Goal: Transaction & Acquisition: Download file/media

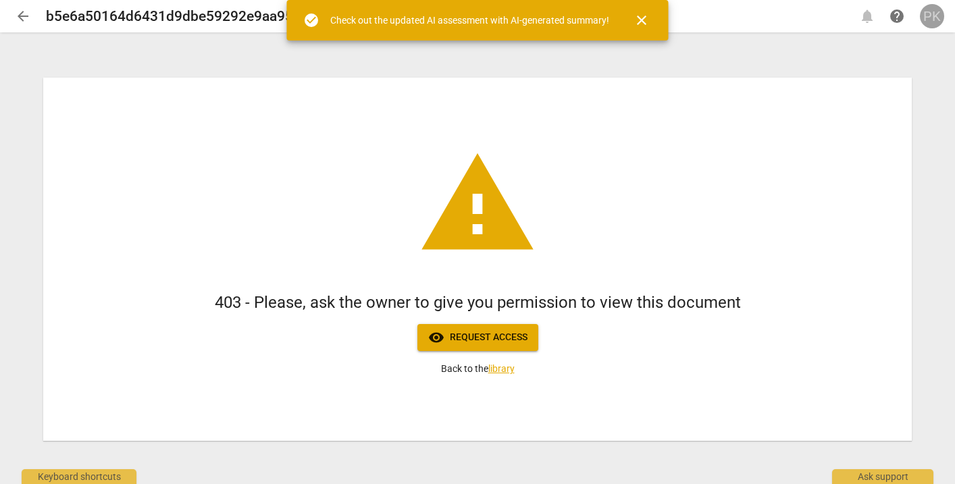
click at [937, 12] on div "PK" at bounding box center [932, 16] width 24 height 24
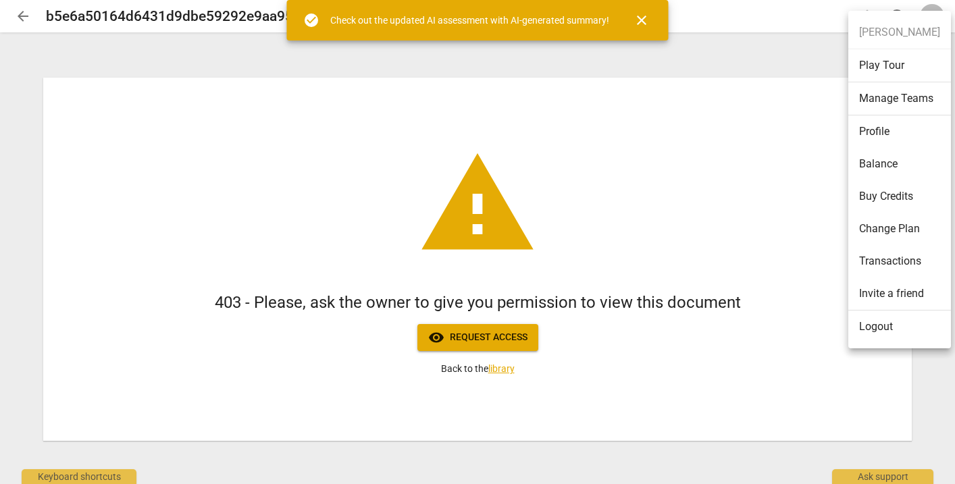
click at [865, 317] on li "Logout" at bounding box center [899, 327] width 103 height 32
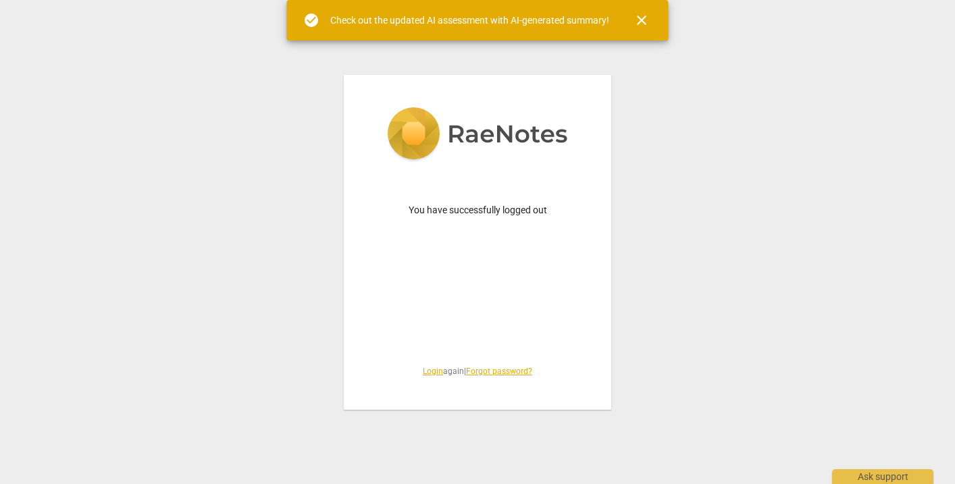
click at [423, 369] on link "Login" at bounding box center [433, 371] width 20 height 9
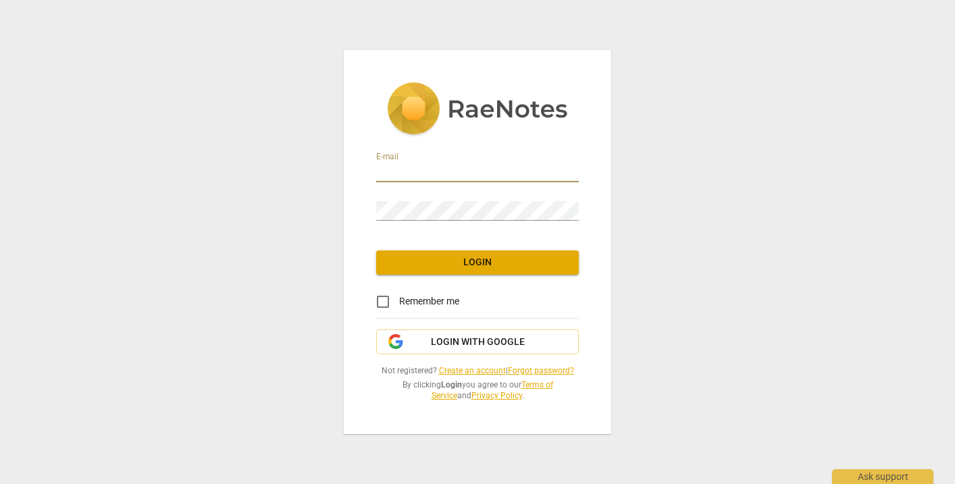
type input "penny@coachacademy.com"
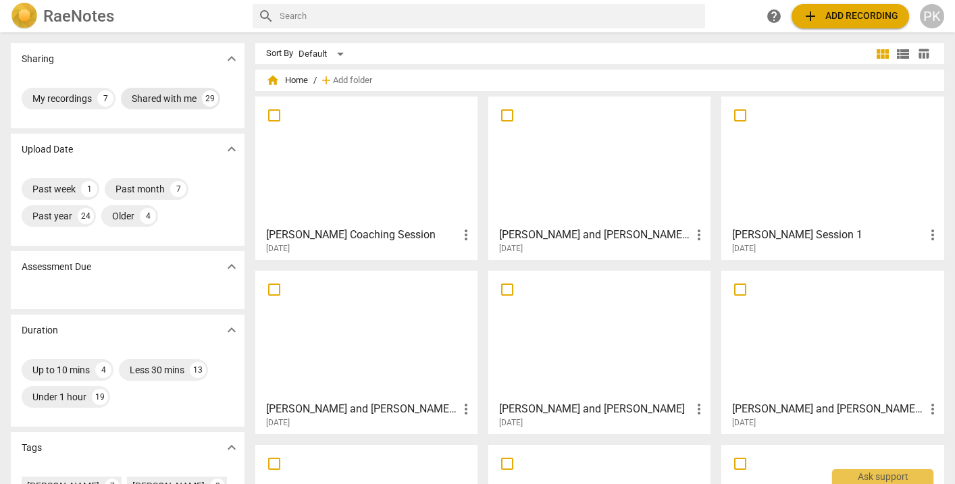
click at [170, 97] on div "Shared with me" at bounding box center [164, 99] width 65 height 14
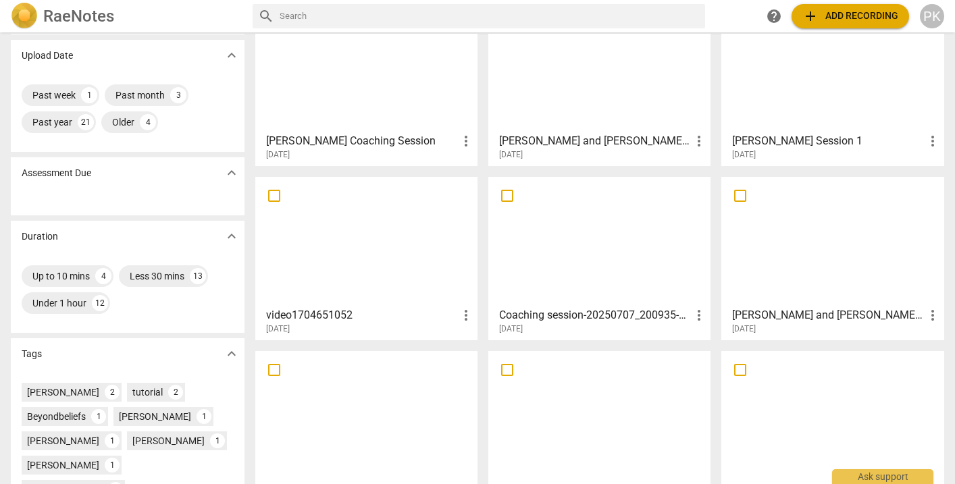
scroll to position [95, 0]
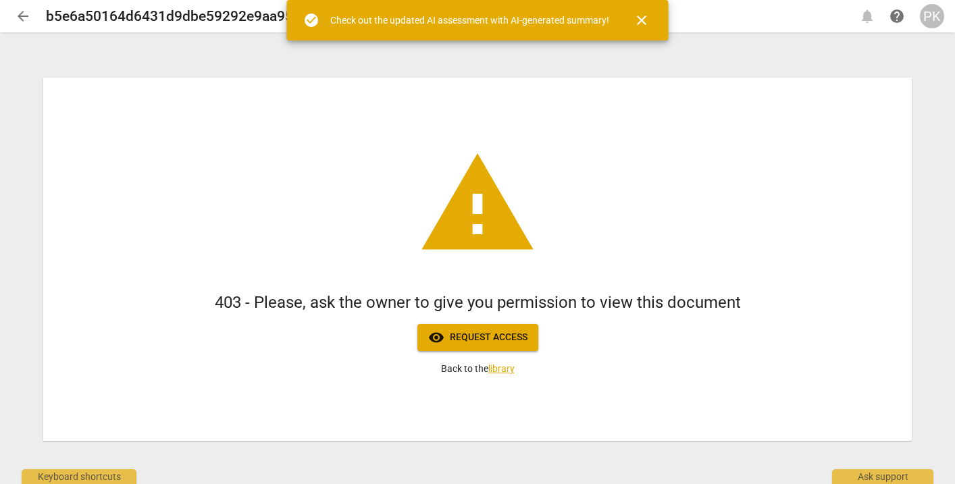
click at [265, 22] on h2 "b5e6a50164d6431d9dbe59292e9aa954" at bounding box center [173, 16] width 255 height 17
click at [646, 19] on span "close" at bounding box center [641, 20] width 16 height 16
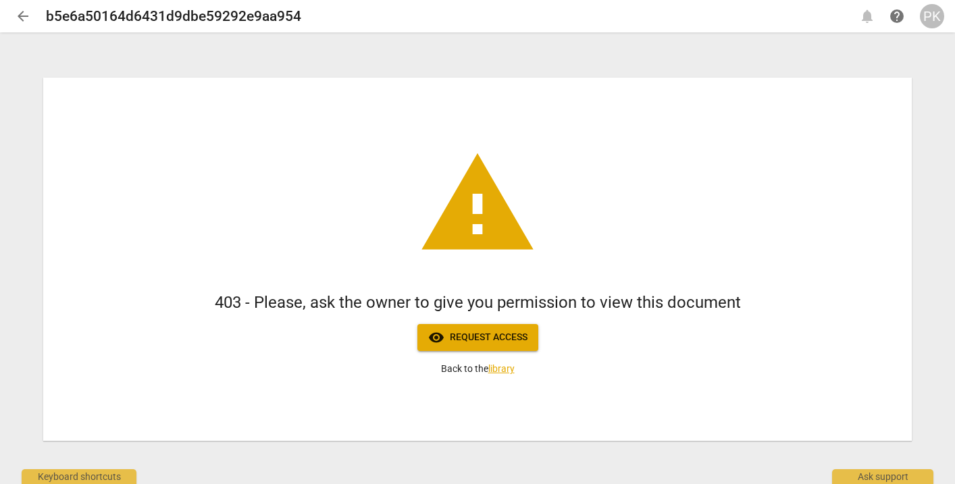
click at [927, 24] on div "PK" at bounding box center [932, 16] width 24 height 24
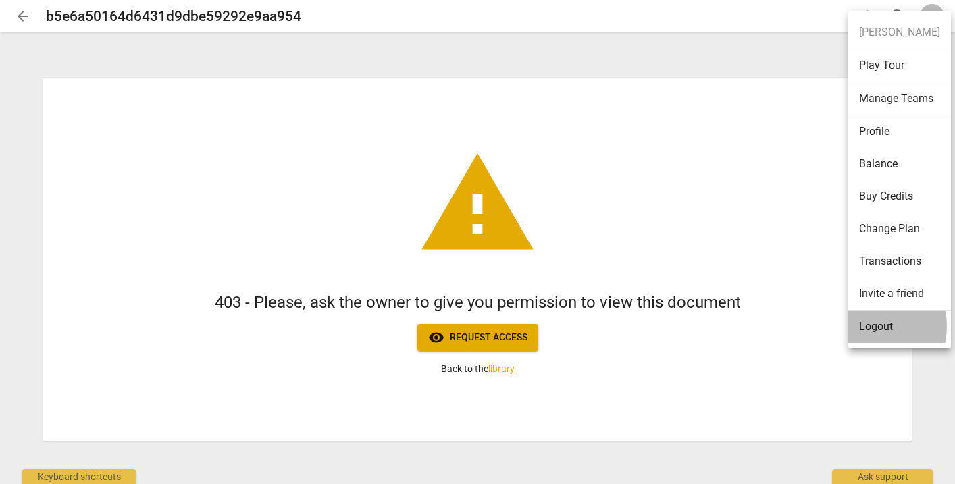
click at [867, 326] on li "Logout" at bounding box center [899, 327] width 103 height 32
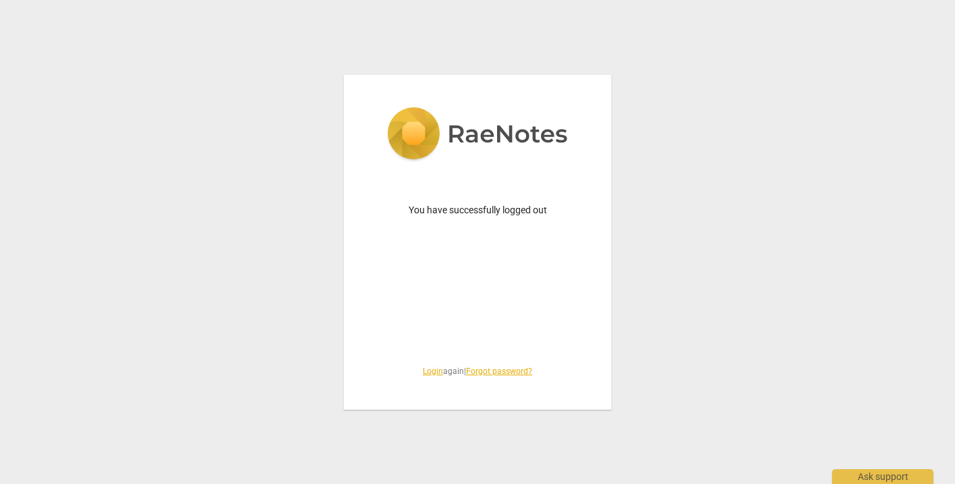
click at [426, 365] on div "You have successfully logged out Login again | Forgot password?" at bounding box center [477, 242] width 267 height 335
click at [425, 371] on link "Login" at bounding box center [433, 371] width 20 height 9
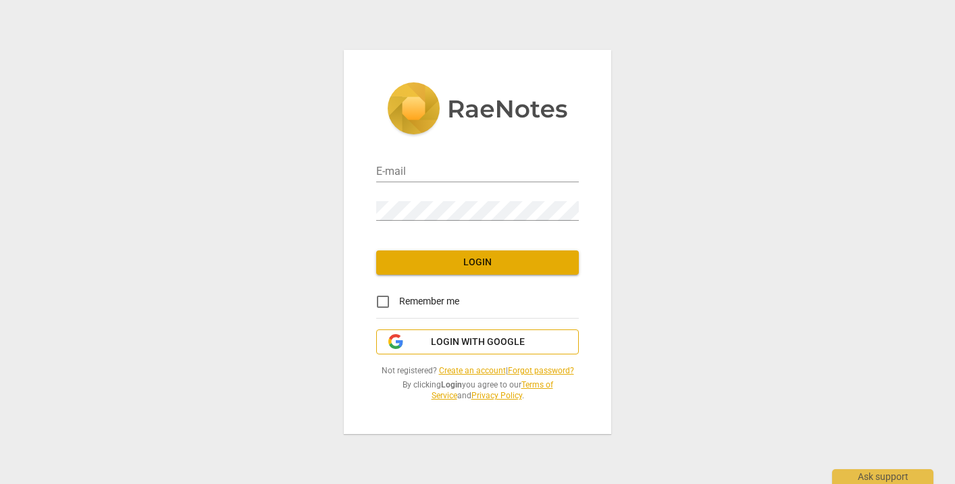
click at [440, 342] on span "Login with Google" at bounding box center [478, 343] width 94 height 14
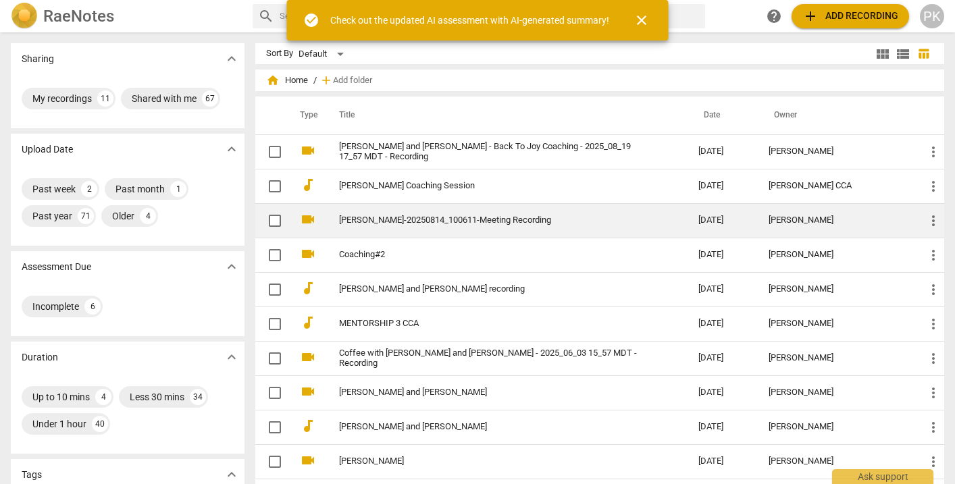
click at [509, 219] on link "[PERSON_NAME]-20250814_100611-Meeting Recording" at bounding box center [494, 220] width 311 height 10
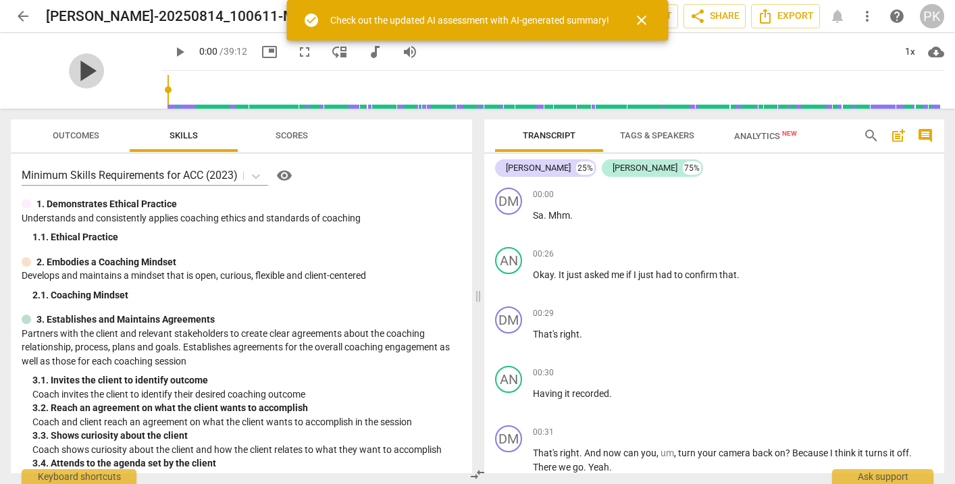
click at [80, 68] on span "play_arrow" at bounding box center [86, 70] width 35 height 35
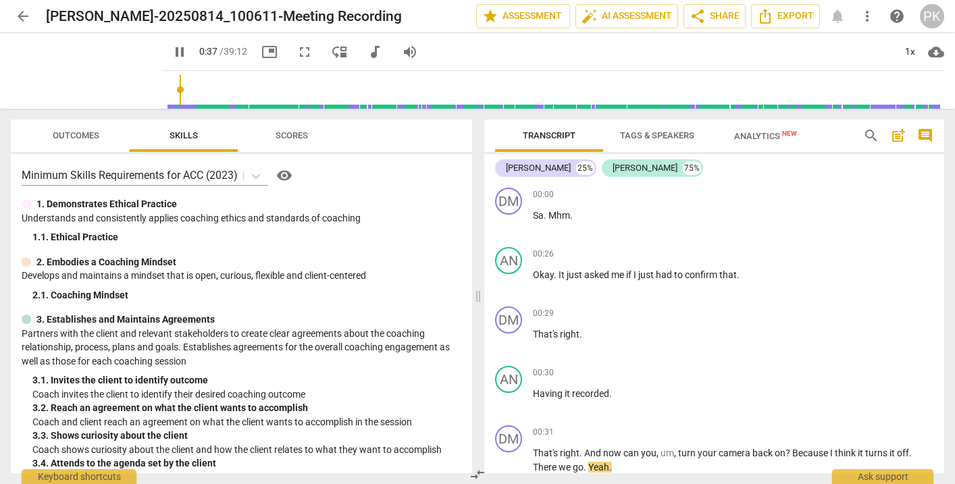
scroll to position [325, 0]
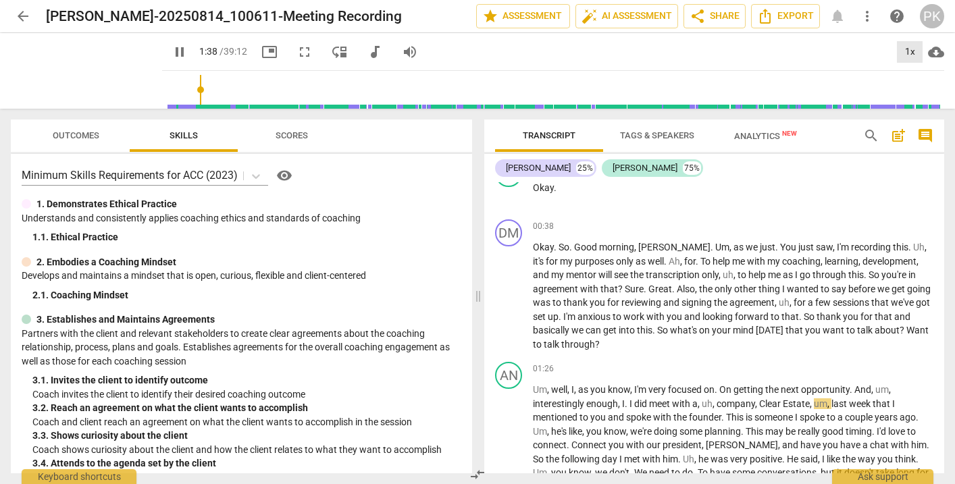
click at [910, 56] on div "1x" at bounding box center [910, 52] width 26 height 22
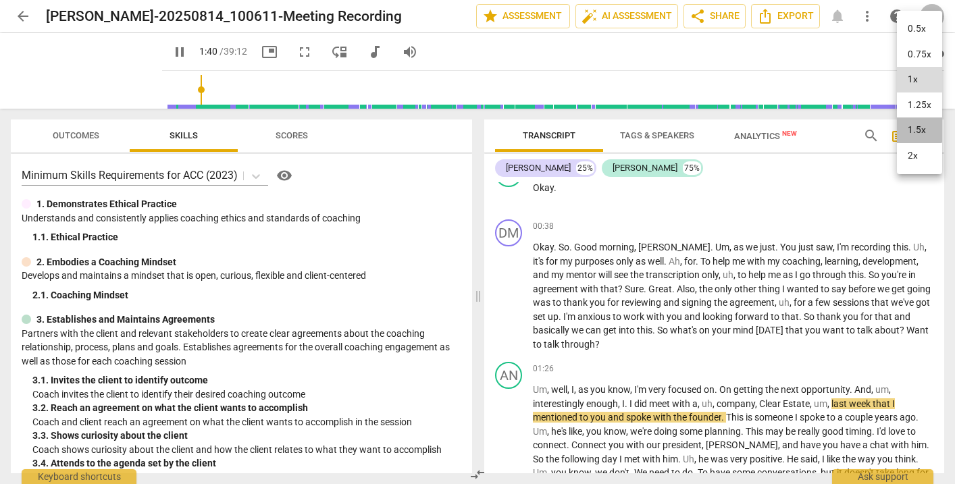
click at [916, 128] on li "1.5x" at bounding box center [919, 131] width 45 height 26
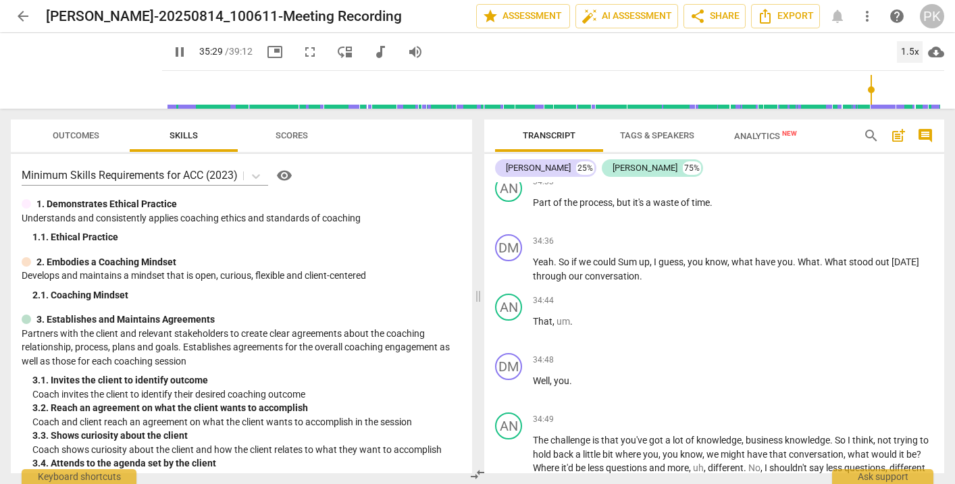
scroll to position [8981, 0]
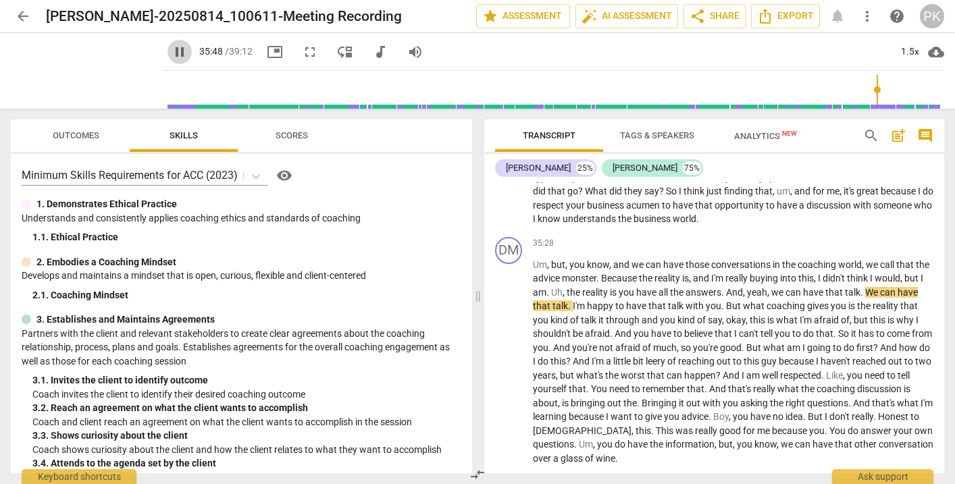
click at [172, 47] on span "pause" at bounding box center [180, 52] width 16 height 16
type input "2148"
click at [798, 17] on span "Export" at bounding box center [785, 16] width 57 height 16
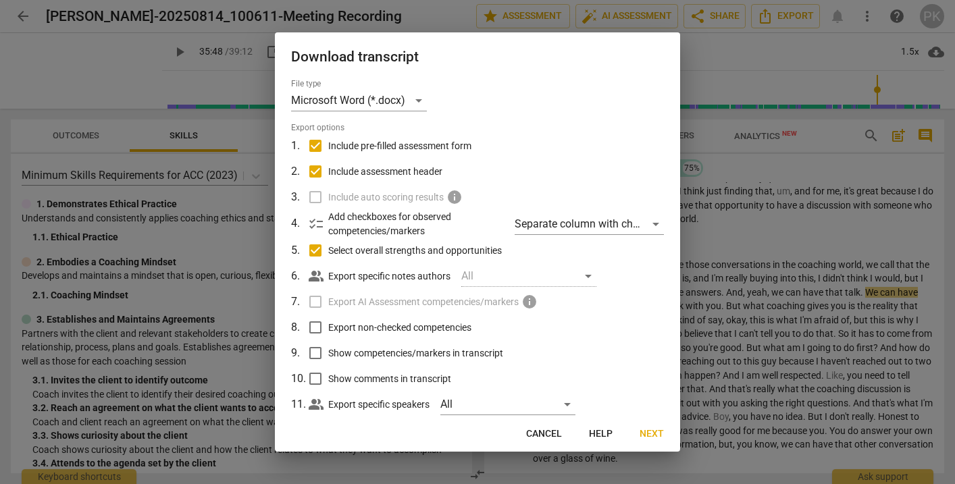
click at [649, 428] on span "Next" at bounding box center [652, 434] width 24 height 14
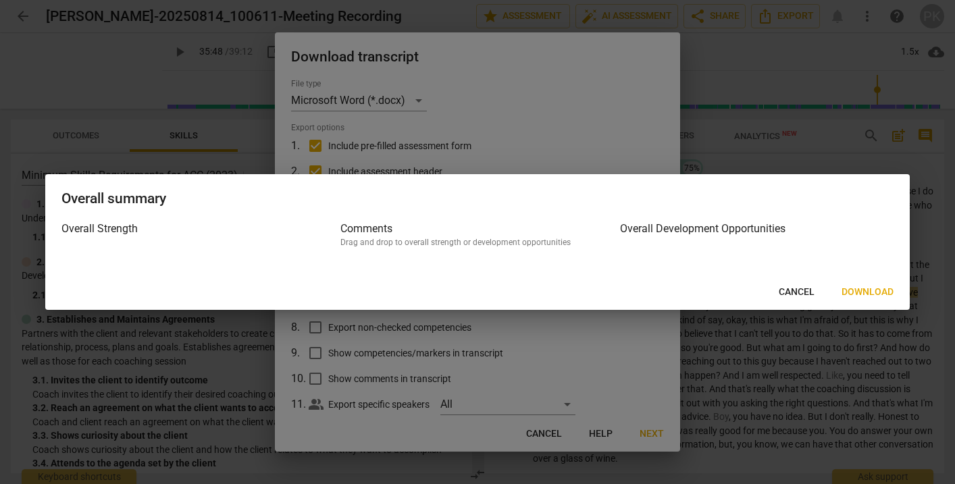
click at [861, 284] on button "Download" at bounding box center [868, 292] width 74 height 24
